Goal: Task Accomplishment & Management: Manage account settings

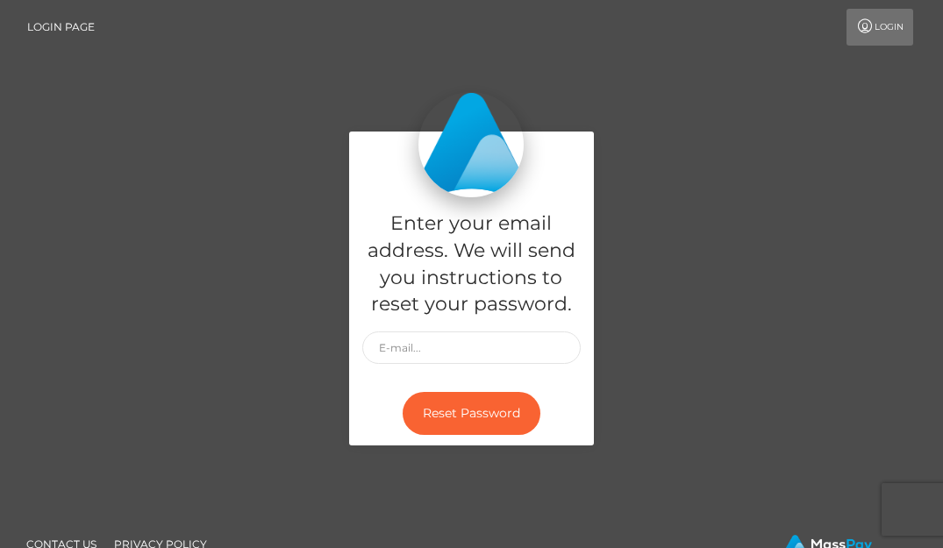
drag, startPoint x: 0, startPoint y: 0, endPoint x: 98, endPoint y: 89, distance: 132.3
click at [98, 89] on div "Enter your email address. We will send you instructions to reset your password.…" at bounding box center [471, 297] width 943 height 595
drag, startPoint x: 138, startPoint y: 41, endPoint x: 309, endPoint y: 32, distance: 171.3
click at [309, 32] on div "Login" at bounding box center [512, 27] width 807 height 37
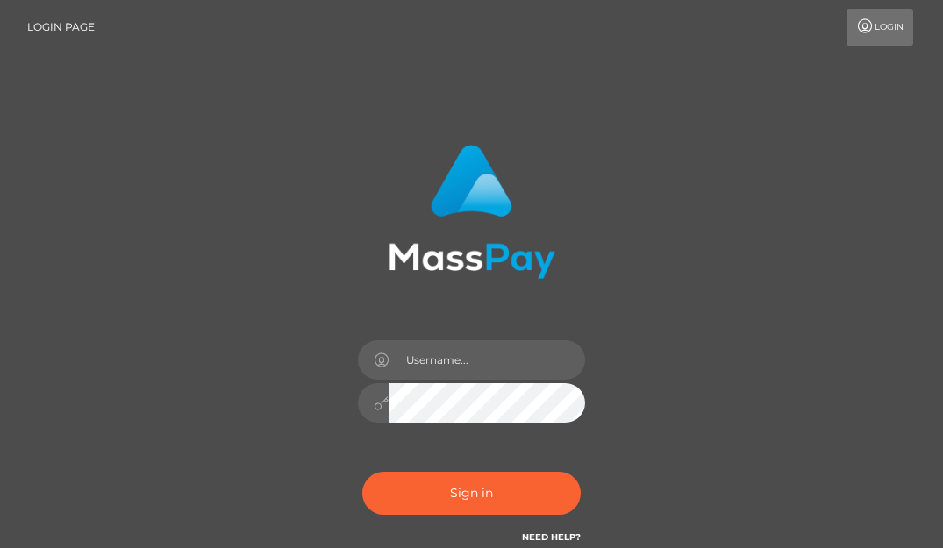
drag, startPoint x: 407, startPoint y: 361, endPoint x: 220, endPoint y: 317, distance: 191.9
click at [220, 317] on div "Sign in" at bounding box center [472, 355] width 842 height 446
click at [448, 366] on input "text" at bounding box center [487, 359] width 196 height 39
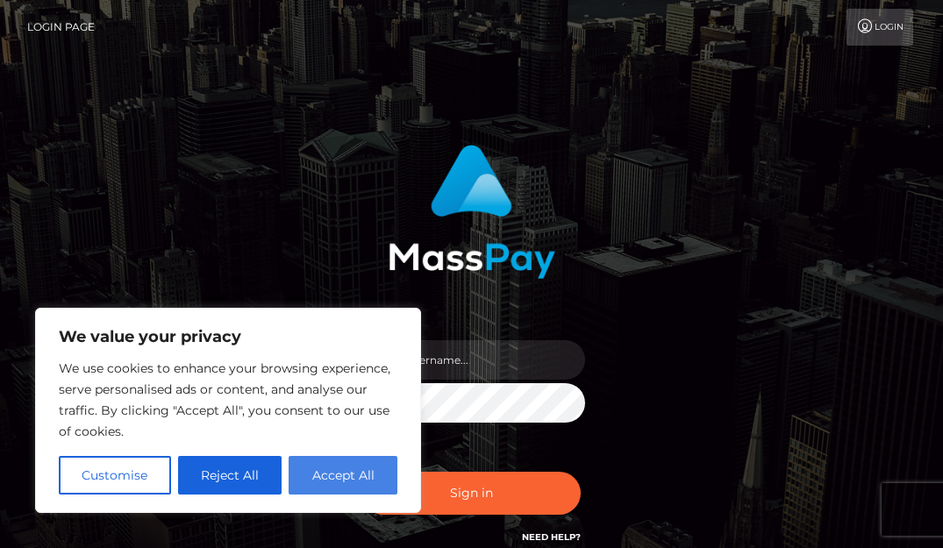
click at [360, 457] on button "Accept All" at bounding box center [343, 475] width 109 height 39
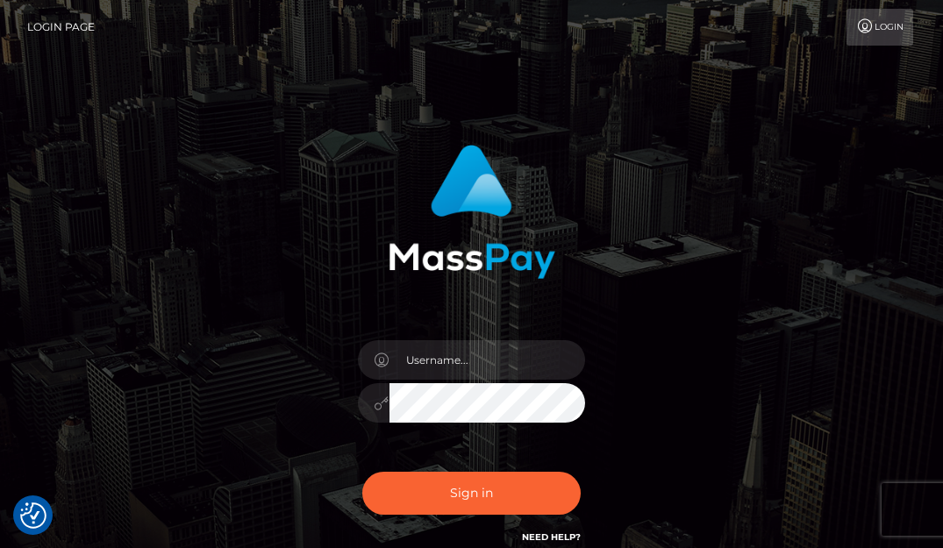
checkbox input "true"
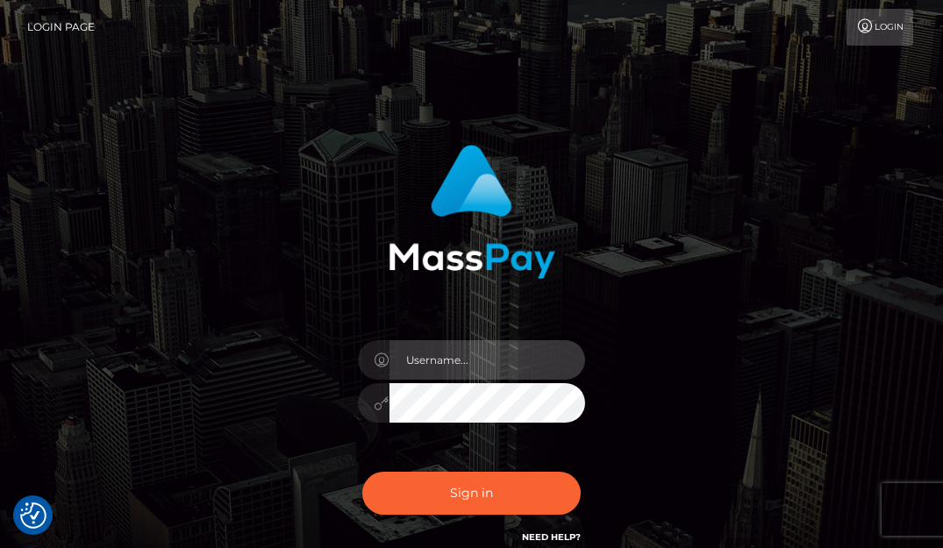
click at [439, 354] on input "text" at bounding box center [487, 359] width 196 height 39
drag, startPoint x: 459, startPoint y: 361, endPoint x: 393, endPoint y: 353, distance: 66.4
click at [393, 353] on input "Iimirose77@gmail.com" at bounding box center [487, 359] width 196 height 39
type input "[EMAIL_ADDRESS][DOMAIN_NAME]"
click at [629, 0] on html "We value your privacy We use cookies to enhance your browsing experience, serve…" at bounding box center [471, 354] width 943 height 709
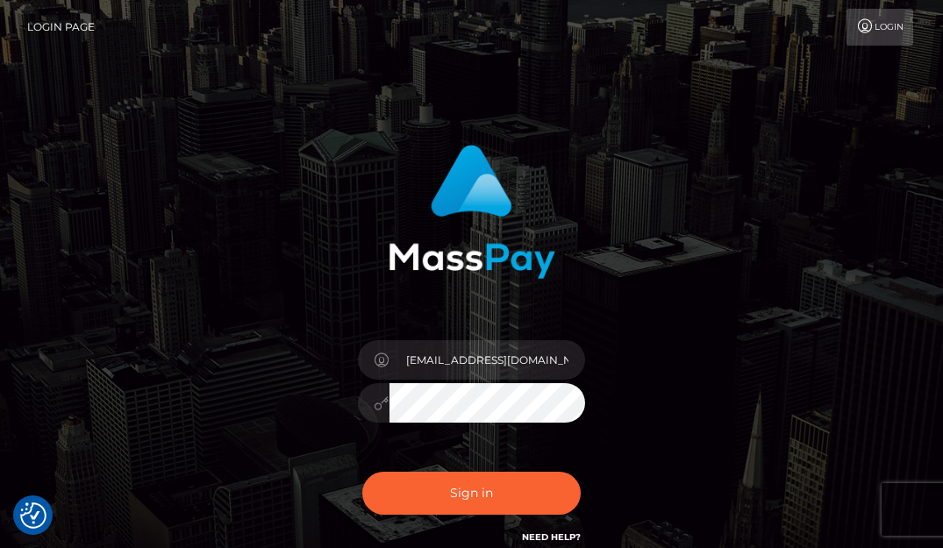
click at [373, 403] on div at bounding box center [374, 402] width 32 height 39
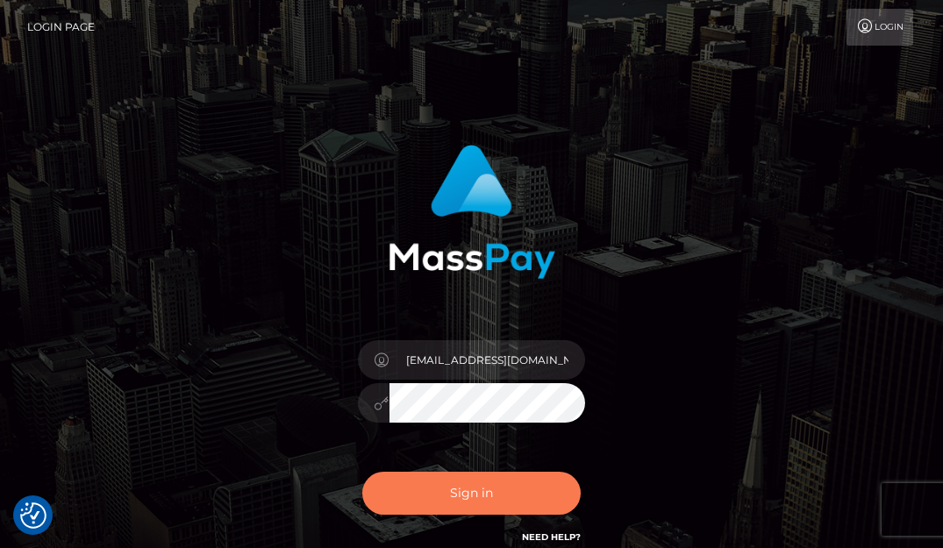
click at [488, 500] on button "Sign in" at bounding box center [471, 493] width 219 height 43
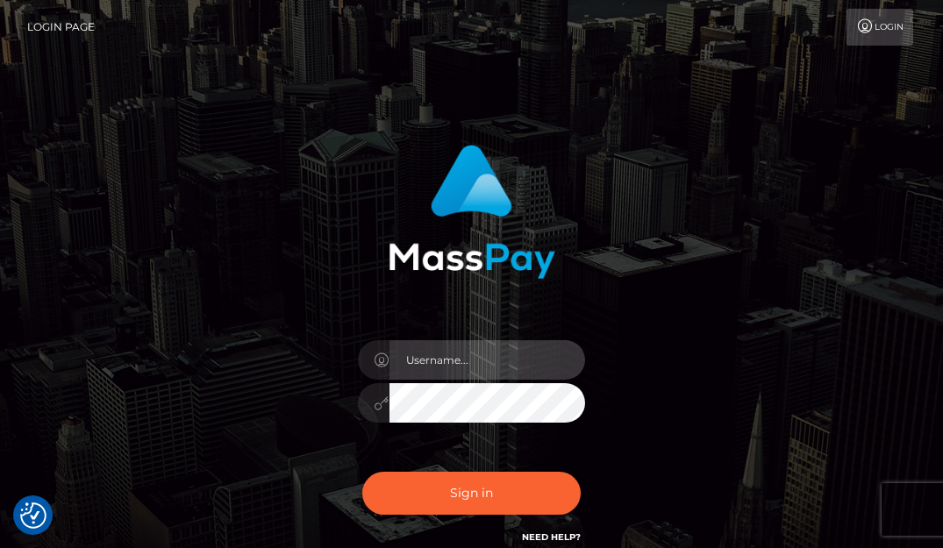
click at [435, 360] on input "text" at bounding box center [487, 359] width 196 height 39
drag, startPoint x: 463, startPoint y: 378, endPoint x: 446, endPoint y: 360, distance: 24.2
click at [446, 360] on input "text" at bounding box center [487, 359] width 196 height 39
click at [446, 360] on input "2" at bounding box center [487, 359] width 196 height 39
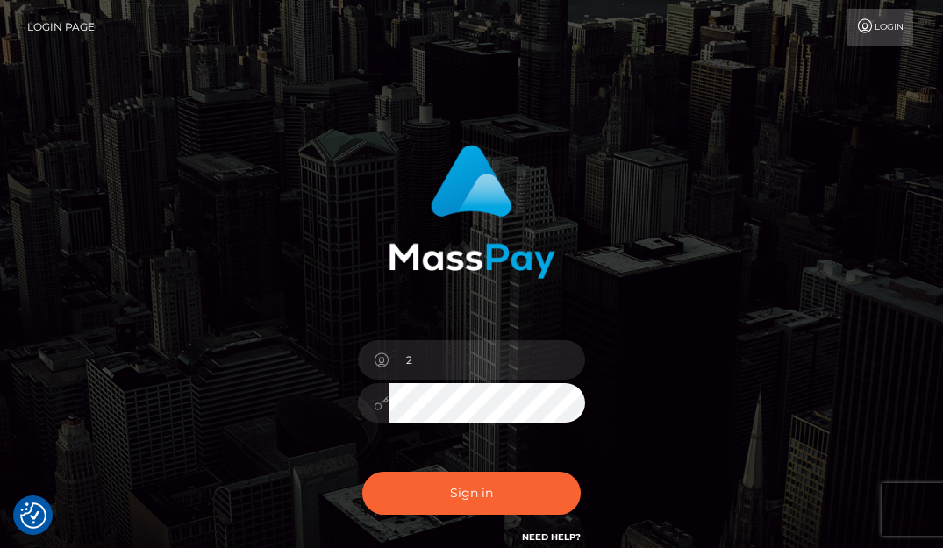
click at [738, 335] on div "2 Sign in" at bounding box center [472, 355] width 842 height 446
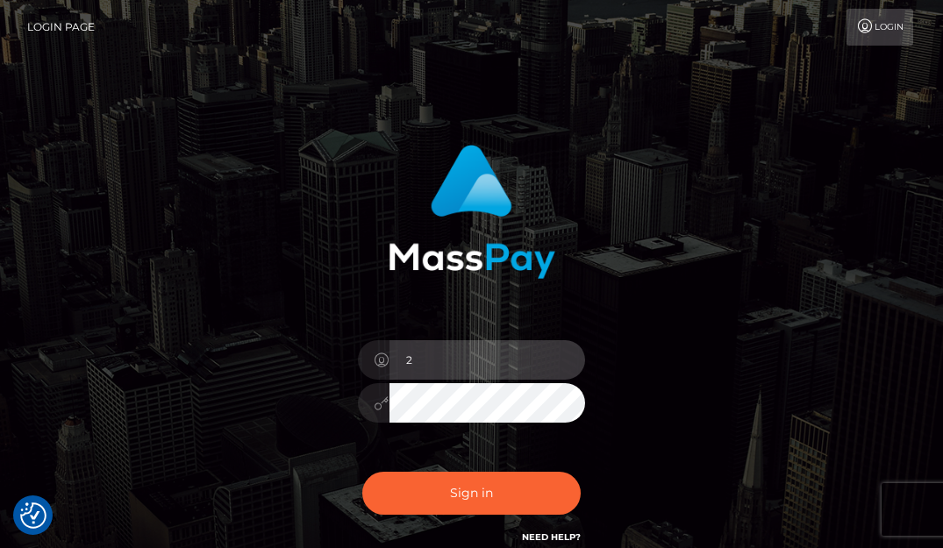
click at [474, 355] on input "2" at bounding box center [487, 359] width 196 height 39
type input "2"
drag, startPoint x: 474, startPoint y: 355, endPoint x: 470, endPoint y: 373, distance: 18.1
click at [470, 373] on input "2222222" at bounding box center [487, 359] width 196 height 39
type input "2"
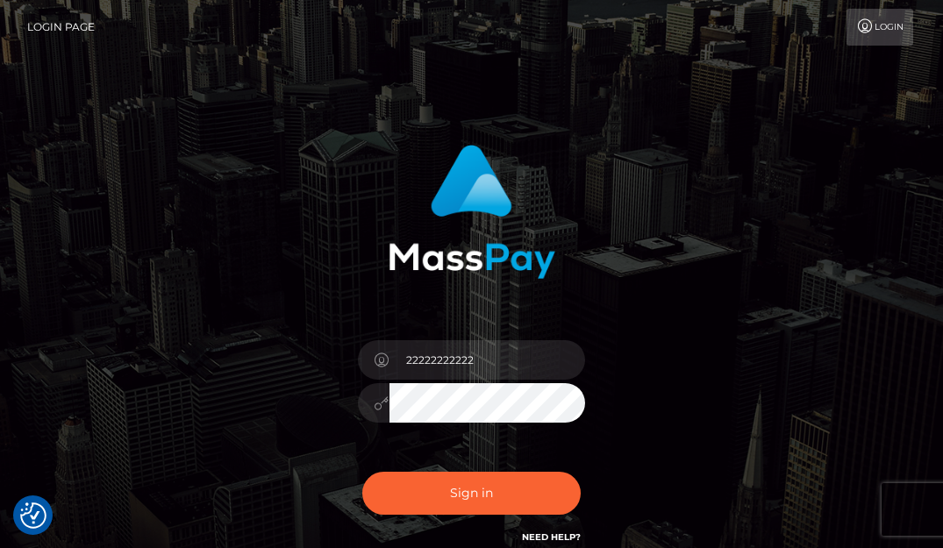
click at [689, 443] on div "22222222222 Sign in" at bounding box center [472, 355] width 842 height 446
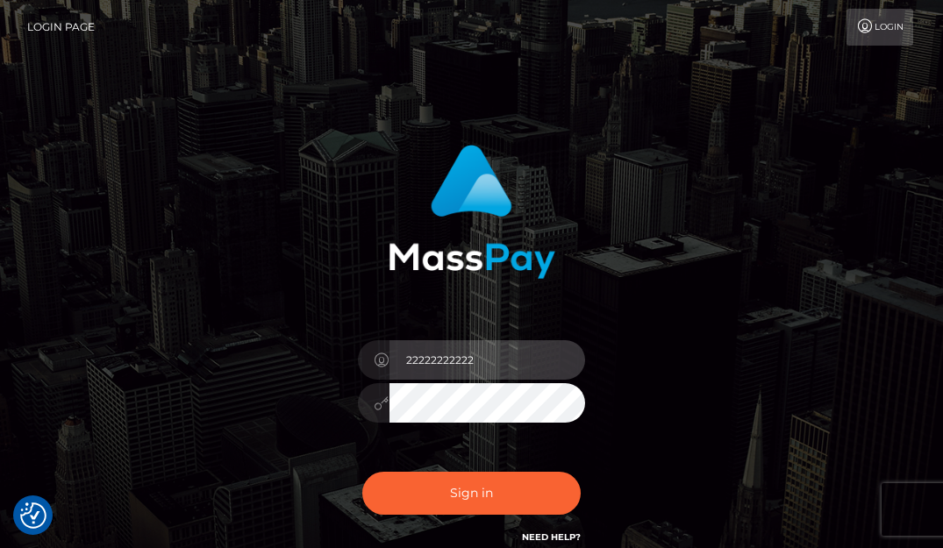
click at [503, 360] on input "22222222222" at bounding box center [487, 359] width 196 height 39
type input "2"
click at [491, 363] on input "[EMAIL_ADDRESS][DOMAIN_NAME]" at bounding box center [487, 359] width 196 height 39
click at [553, 358] on input "sabbbbile.collab@gmail.com" at bounding box center [487, 359] width 196 height 39
type input "sabbbbile.collab@gmail.com"
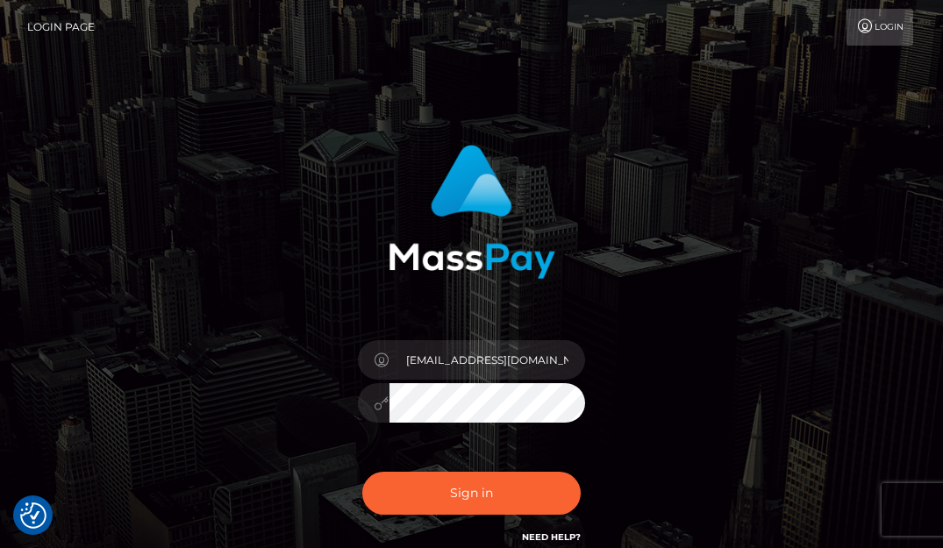
click at [362, 472] on button "Sign in" at bounding box center [471, 493] width 219 height 43
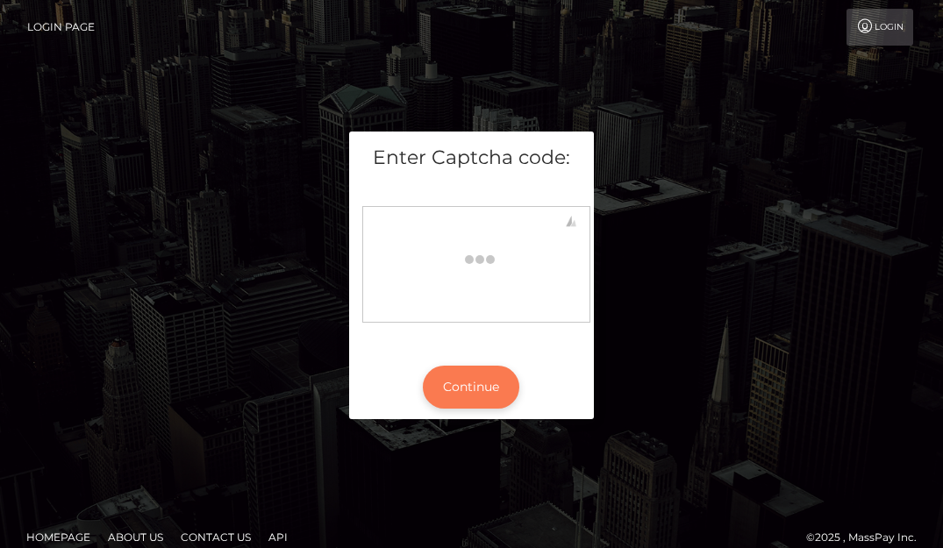
click at [453, 394] on button "Continue" at bounding box center [471, 387] width 96 height 43
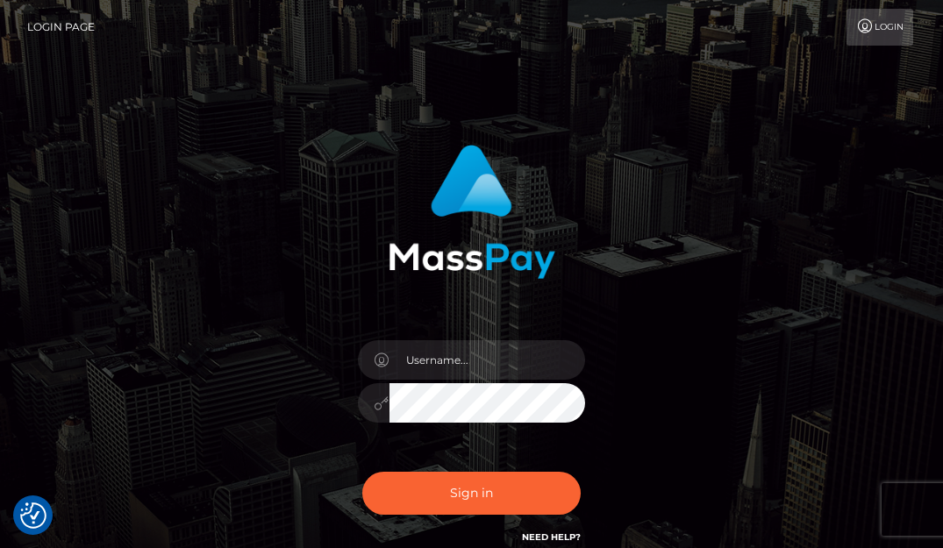
checkbox input "true"
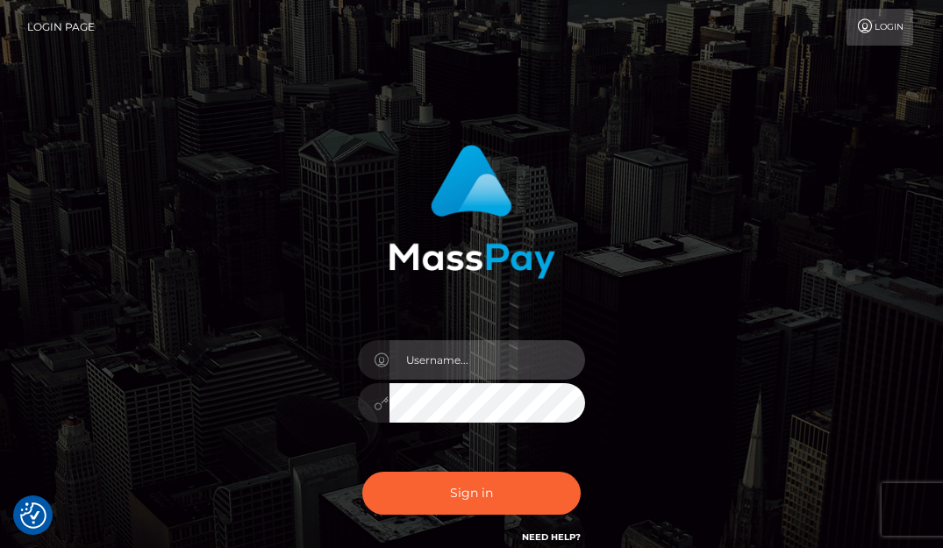
click at [426, 378] on input "text" at bounding box center [487, 359] width 196 height 39
type input "[EMAIL_ADDRESS][DOMAIN_NAME]"
click at [496, 357] on input "[EMAIL_ADDRESS][DOMAIN_NAME]" at bounding box center [487, 359] width 196 height 39
click at [501, 360] on input "[EMAIL_ADDRESS][DOMAIN_NAME]" at bounding box center [487, 359] width 196 height 39
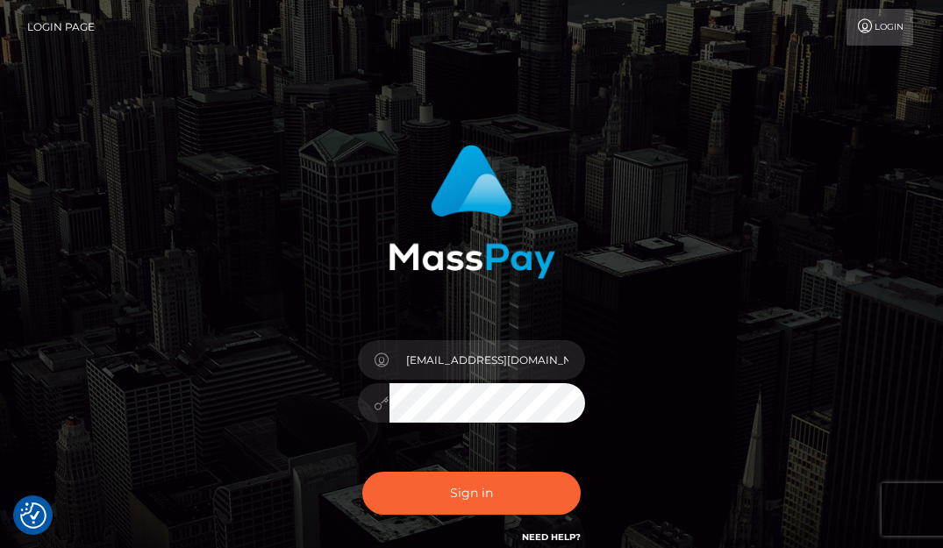
drag, startPoint x: 388, startPoint y: 405, endPoint x: 420, endPoint y: 433, distance: 42.9
click at [420, 434] on div "[EMAIL_ADDRESS][DOMAIN_NAME]" at bounding box center [472, 394] width 254 height 134
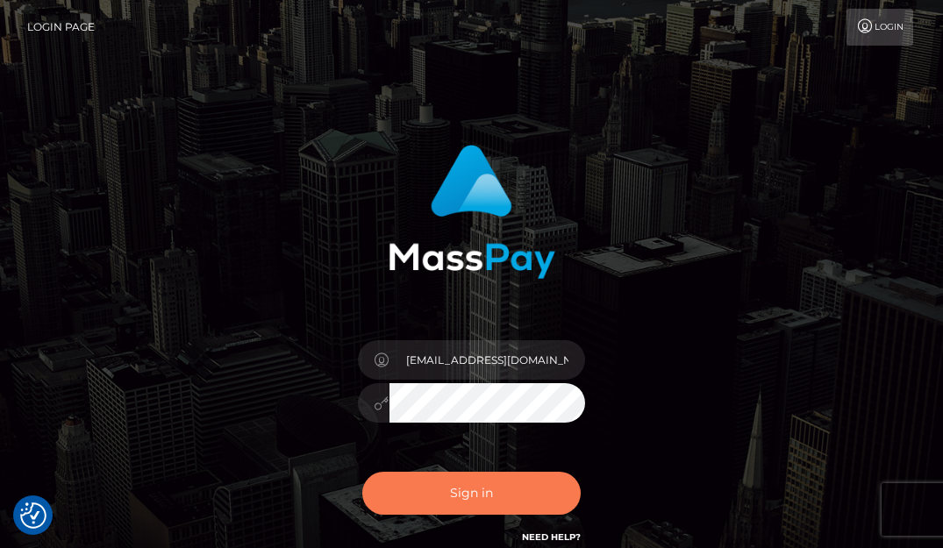
click at [456, 482] on button "Sign in" at bounding box center [471, 493] width 219 height 43
click at [465, 494] on button "Sign in" at bounding box center [471, 493] width 219 height 43
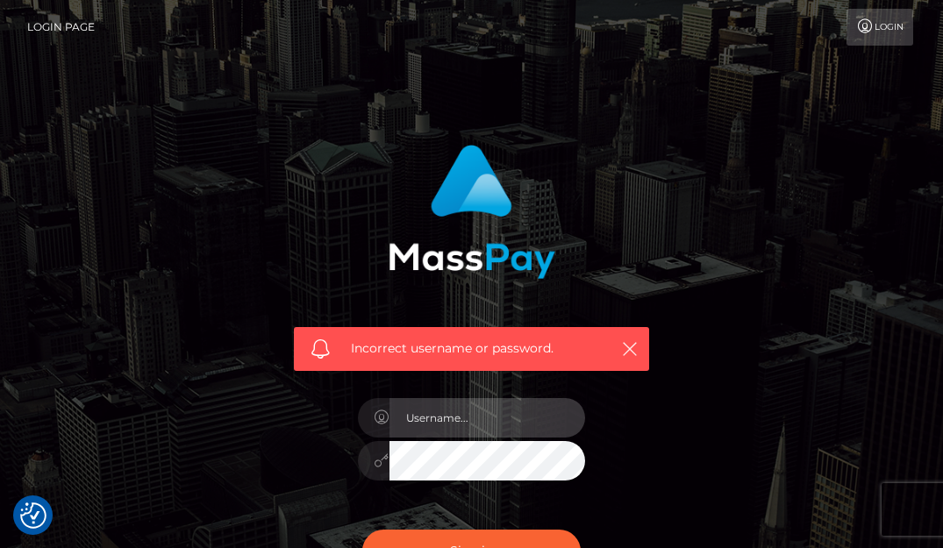
click at [511, 410] on input "text" at bounding box center [487, 417] width 196 height 39
type input """
drag, startPoint x: 511, startPoint y: 410, endPoint x: 456, endPoint y: 410, distance: 55.3
click at [456, 410] on input "text" at bounding box center [487, 417] width 196 height 39
paste input "@"
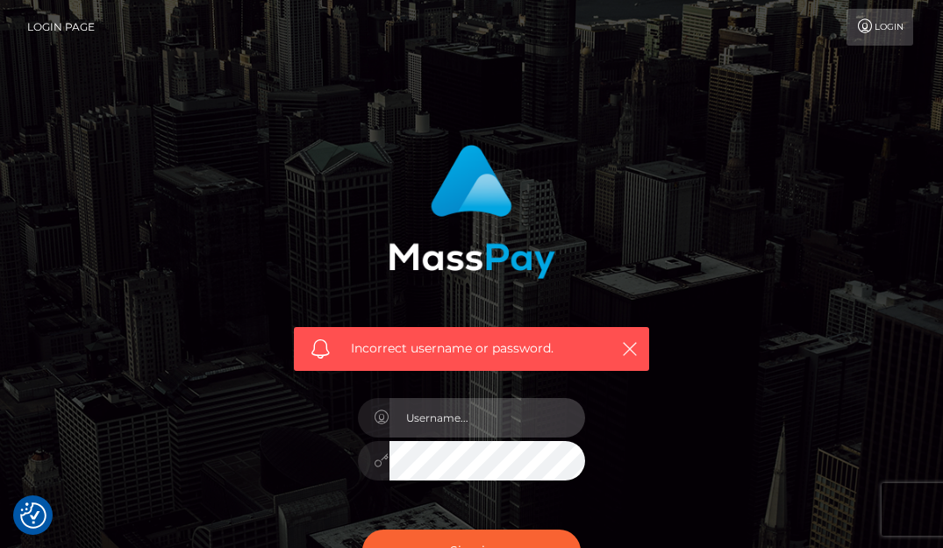
type input "@"
paste input "@"
type input "@"
type input "[EMAIL_ADDRESS][DOMAIN_NAME]"
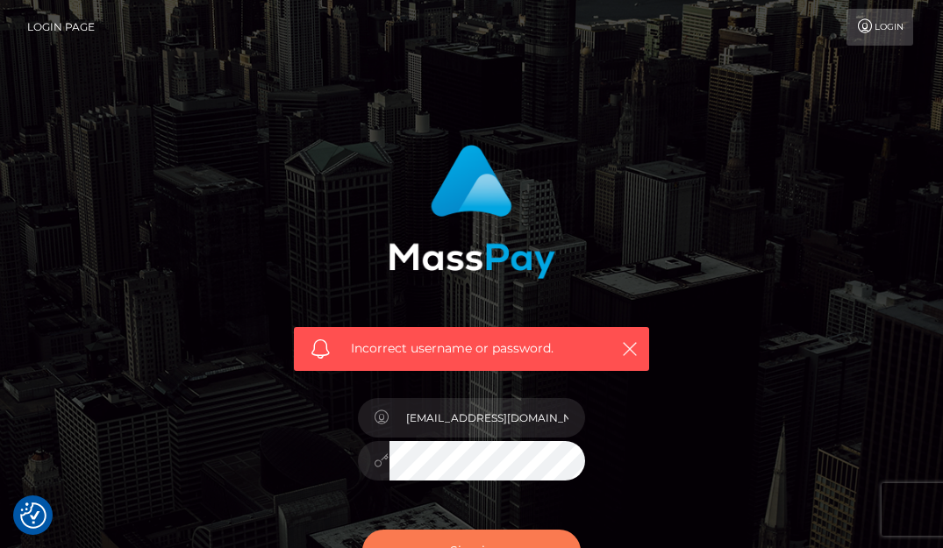
click at [457, 539] on button "Sign in" at bounding box center [471, 551] width 219 height 43
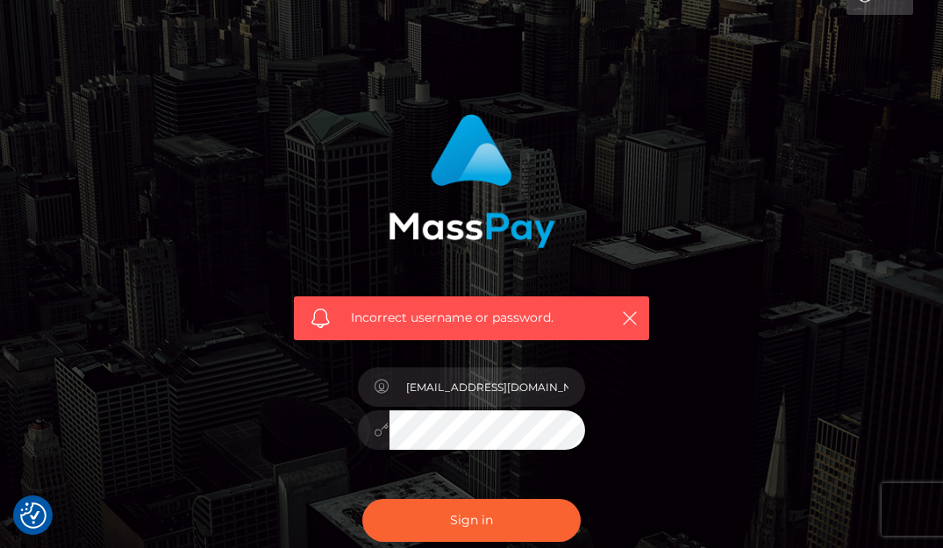
scroll to position [46, 0]
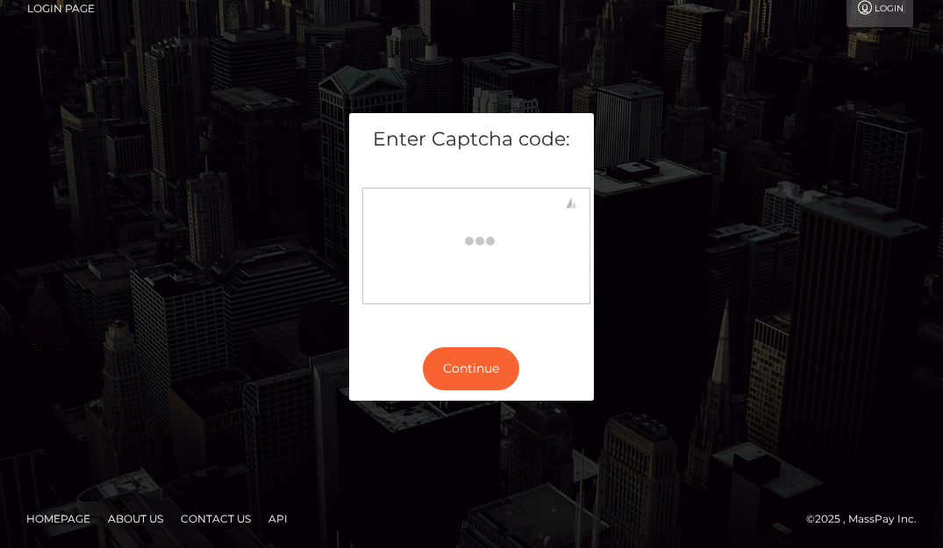
scroll to position [20, 0]
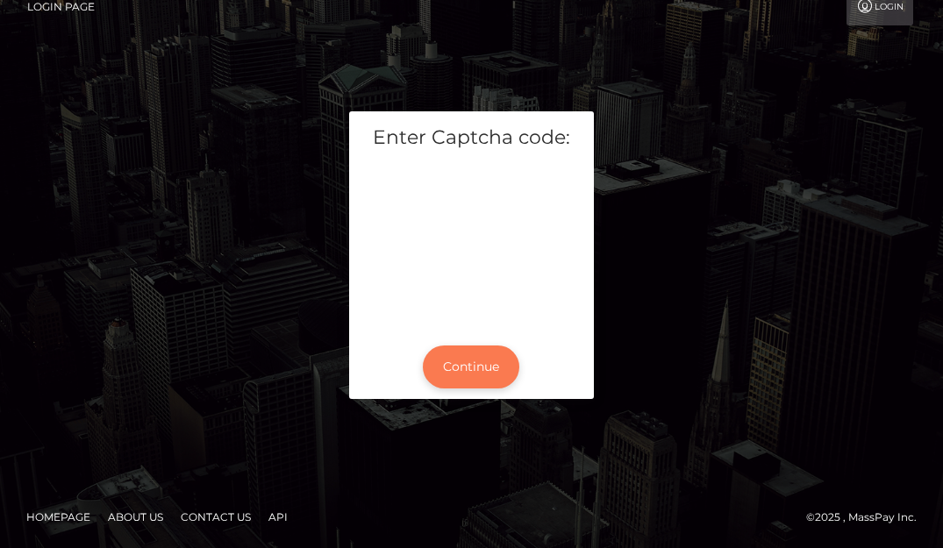
click at [488, 378] on button "Continue" at bounding box center [471, 367] width 96 height 43
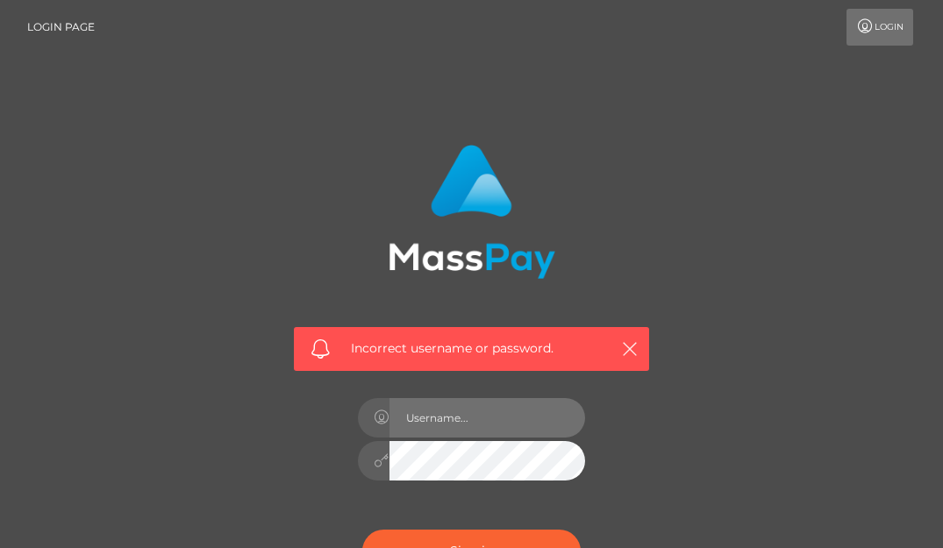
click at [504, 417] on input "text" at bounding box center [487, 417] width 196 height 39
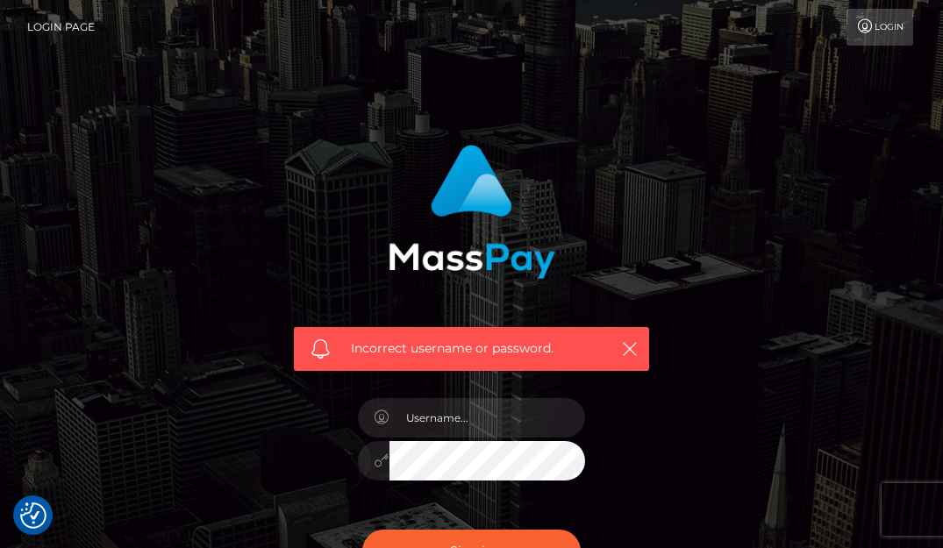
click at [880, 28] on link "Login" at bounding box center [879, 27] width 67 height 37
checkbox input "true"
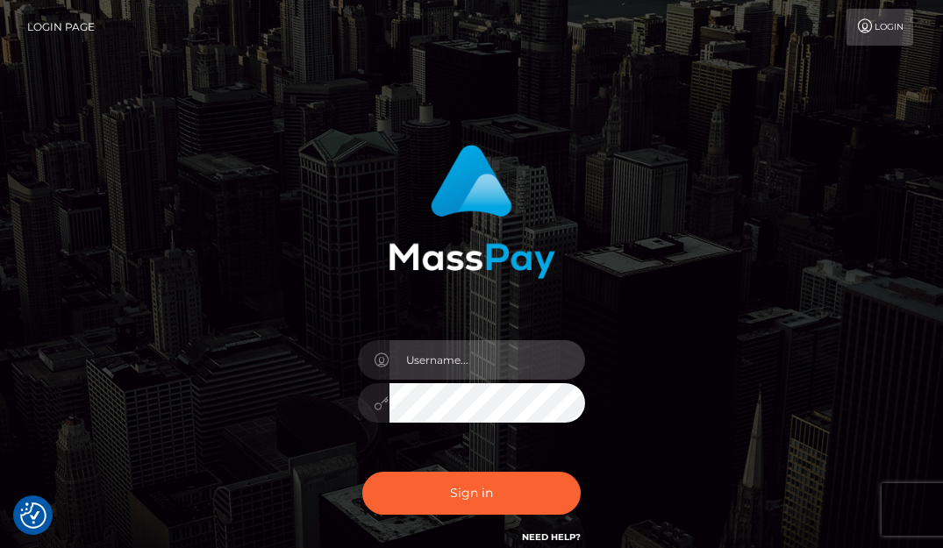
click at [433, 354] on input "text" at bounding box center [487, 359] width 196 height 39
type input "sabbbbile.collab@gmail.com"
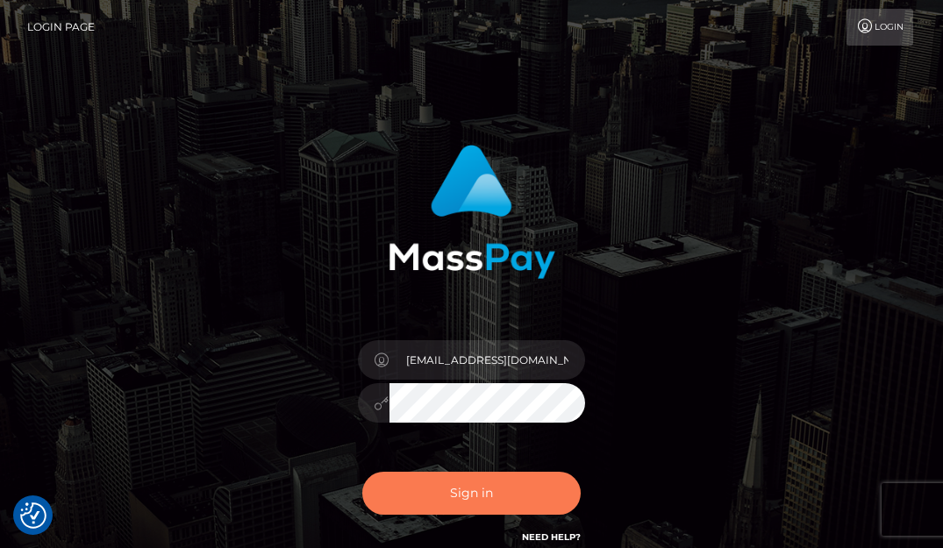
click at [478, 500] on button "Sign in" at bounding box center [471, 493] width 219 height 43
